Goal: Check status

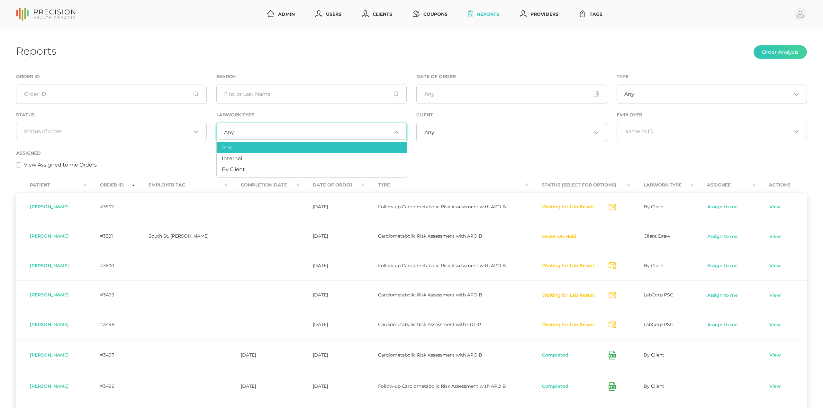
scroll to position [5, 0]
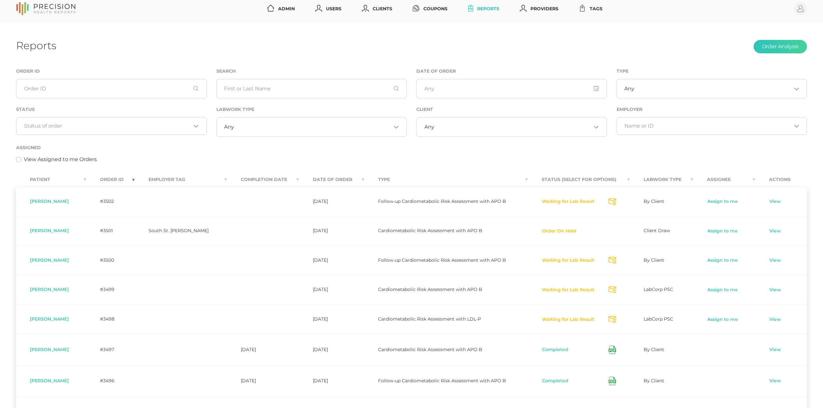
click at [521, 151] on div "Assigned View Assigned to me Orders" at bounding box center [411, 154] width 791 height 20
drag, startPoint x: 172, startPoint y: 141, endPoint x: 172, endPoint y: 126, distance: 14.8
click at [172, 139] on div "Status Loading..." at bounding box center [111, 124] width 200 height 38
click at [172, 126] on input "Search for option" at bounding box center [107, 126] width 167 height 6
click at [271, 137] on div "Any Loading..." at bounding box center [311, 126] width 191 height 19
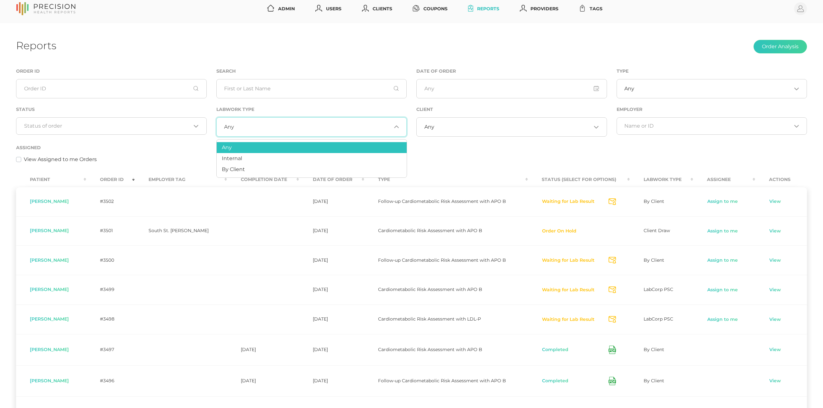
click at [272, 128] on input "Search for option" at bounding box center [312, 127] width 157 height 6
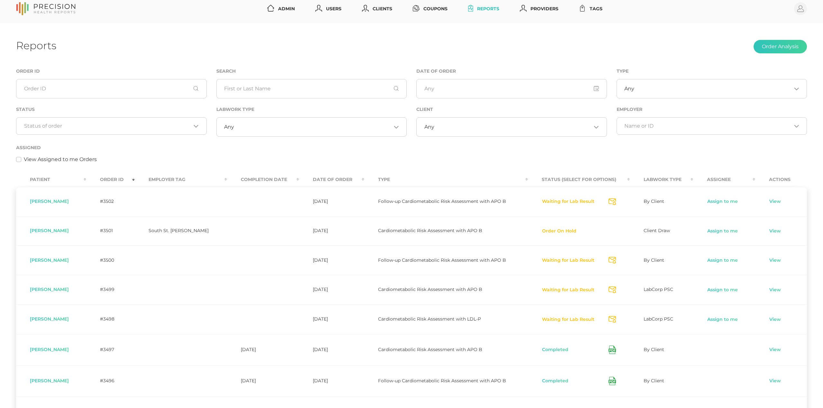
click at [441, 137] on div "Client Any Loading..." at bounding box center [511, 124] width 200 height 38
click at [443, 129] on input "Search for option" at bounding box center [512, 127] width 157 height 6
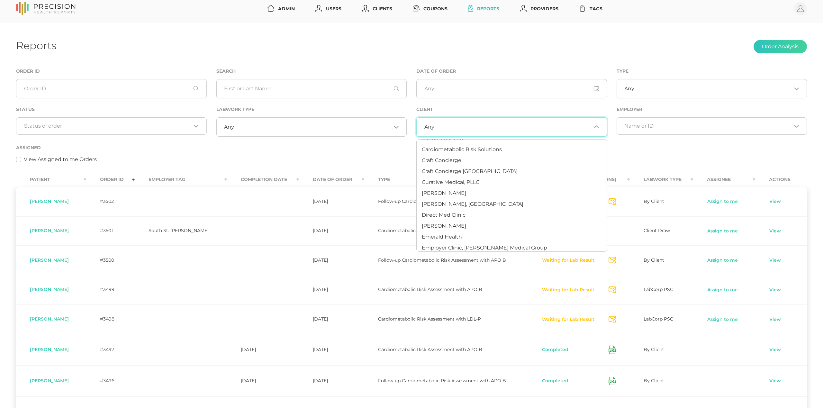
scroll to position [67, 0]
click at [440, 160] on li "Craft Concierge" at bounding box center [511, 157] width 190 height 11
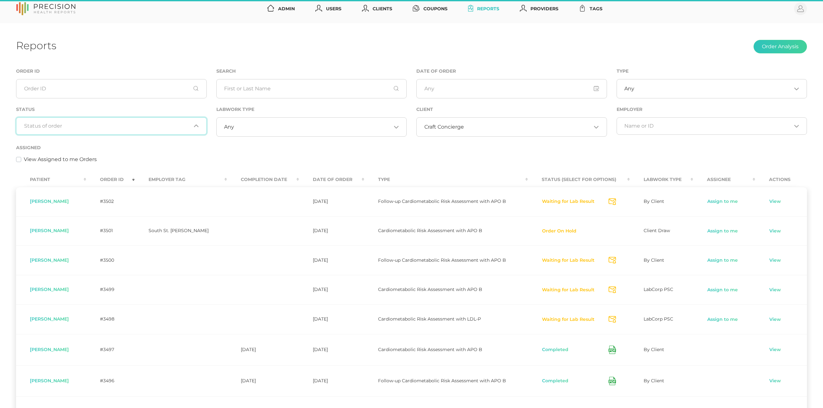
click at [112, 130] on div "Loading..." at bounding box center [111, 125] width 191 height 17
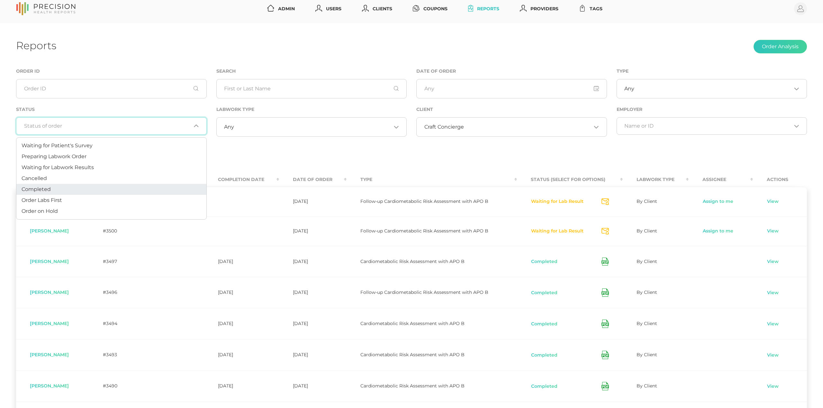
click at [88, 187] on li "Completed" at bounding box center [111, 189] width 190 height 11
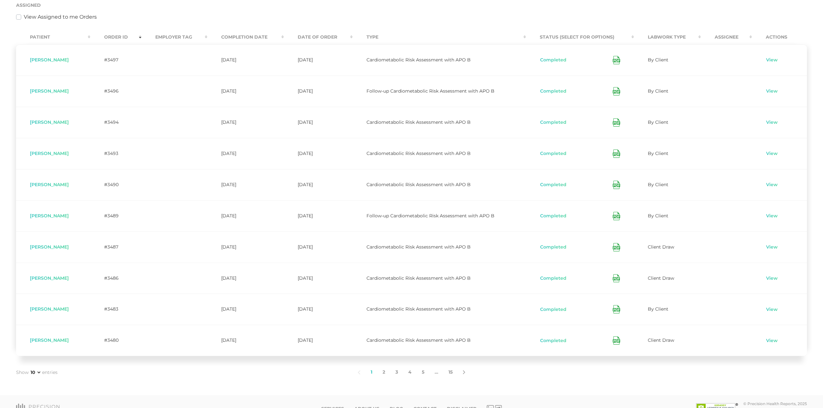
scroll to position [148, 0]
click at [383, 371] on link "2" at bounding box center [383, 371] width 13 height 13
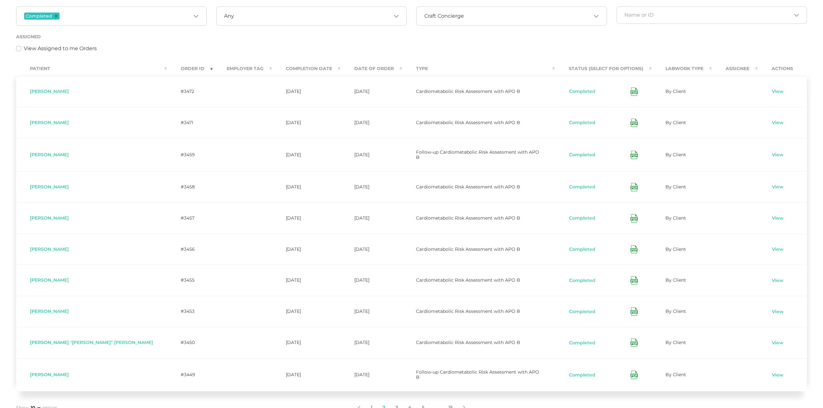
scroll to position [116, 0]
click at [630, 188] on icon at bounding box center [633, 187] width 7 height 8
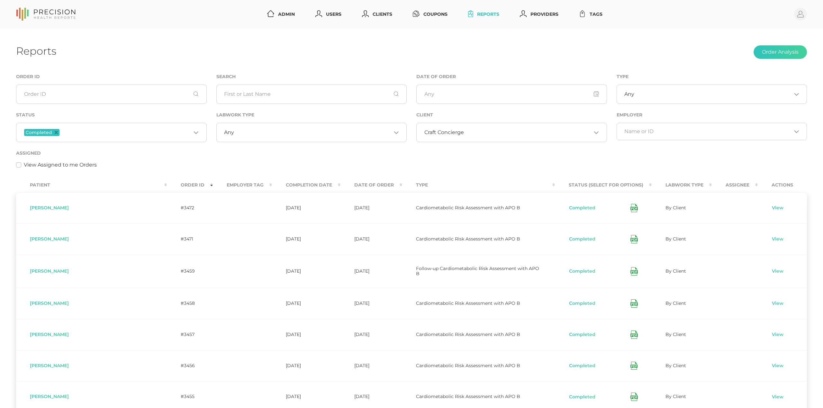
scroll to position [0, 0]
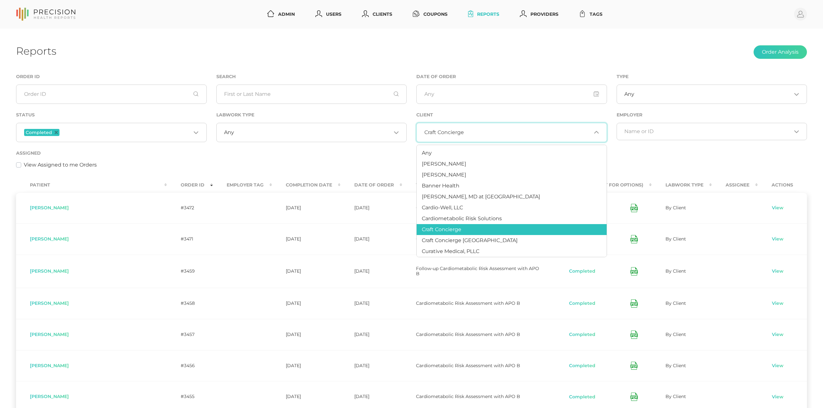
click at [432, 130] on span "Craft Concierge" at bounding box center [444, 132] width 40 height 6
click at [428, 155] on span "Any" at bounding box center [427, 153] width 10 height 6
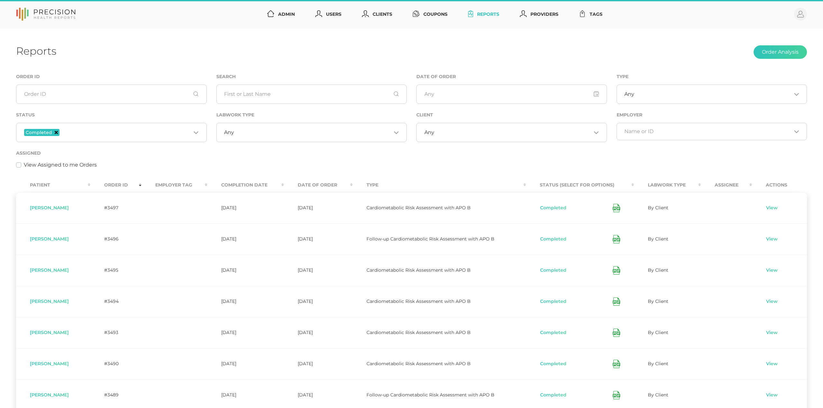
click at [55, 132] on icon "Deselect Completed" at bounding box center [56, 132] width 3 height 3
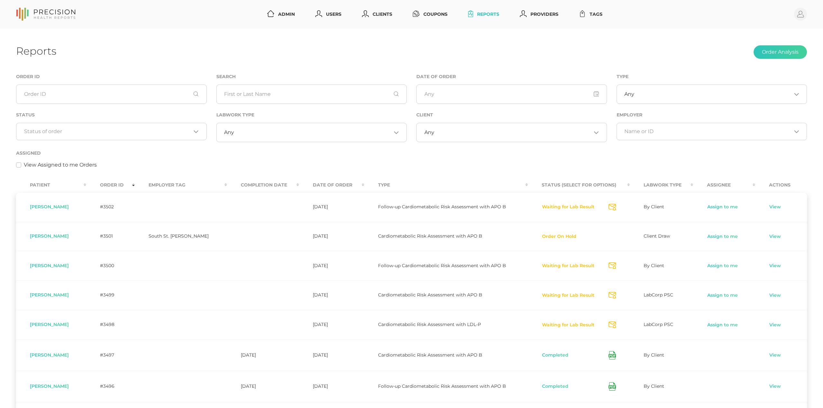
click at [125, 137] on div "Loading..." at bounding box center [111, 131] width 191 height 17
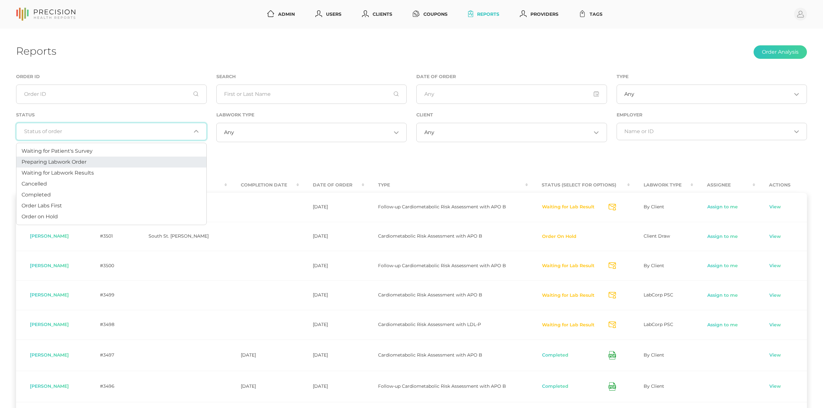
click at [112, 162] on li "Preparing Labwork Order" at bounding box center [111, 162] width 190 height 11
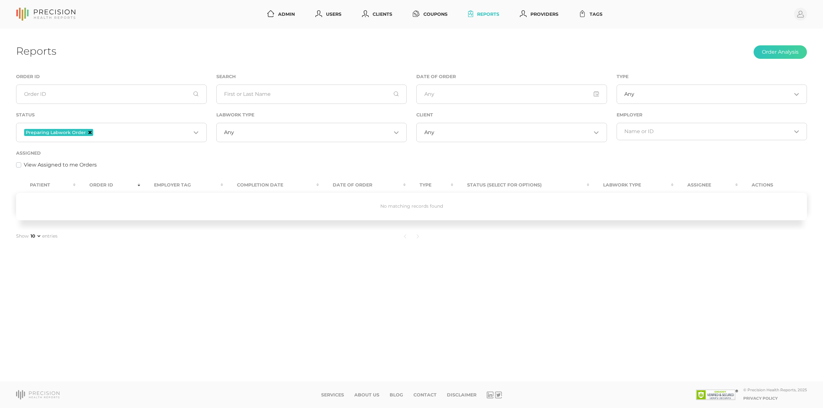
click at [88, 132] on icon "Deselect Preparing Labwork Order" at bounding box center [89, 132] width 3 height 3
click at [112, 133] on input "Search for option" at bounding box center [107, 131] width 167 height 6
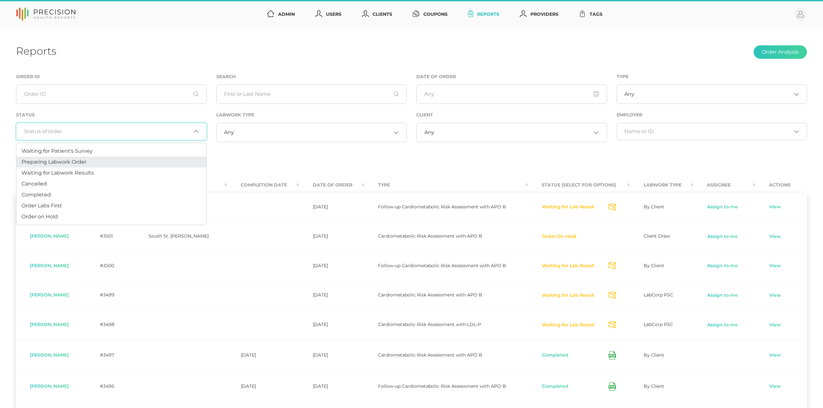
click at [130, 117] on div "Status Loading..." at bounding box center [111, 125] width 191 height 29
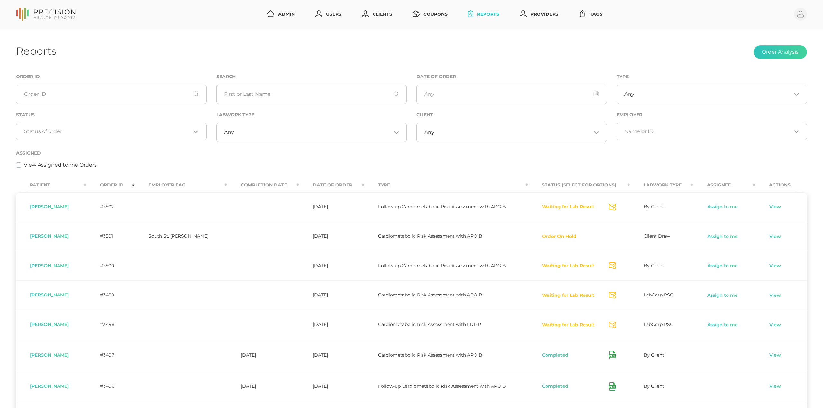
click at [615, 47] on div "Reports Order Analysis" at bounding box center [411, 52] width 791 height 15
